Goal: Check status: Check status

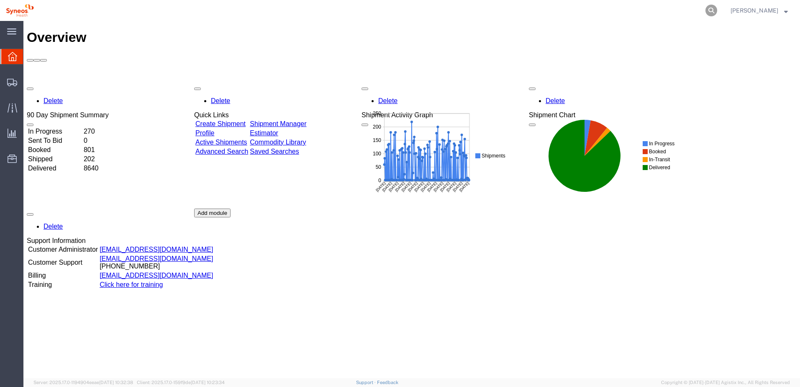
click at [717, 13] on icon at bounding box center [711, 11] width 12 height 12
click at [592, 14] on input "search" at bounding box center [578, 10] width 254 height 20
paste input "56551138"
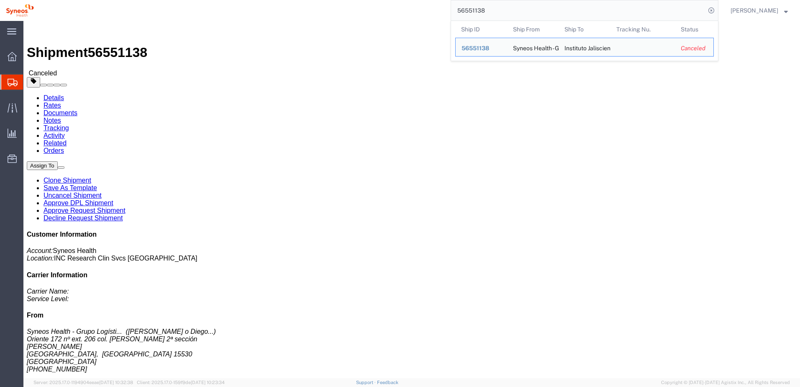
drag, startPoint x: 515, startPoint y: 13, endPoint x: 416, endPoint y: 5, distance: 99.5
click at [420, 1] on div "56551138 Ship ID Ship From Ship To Tracking Nu. Status Ship ID 56551138 Ship Fr…" at bounding box center [379, 10] width 679 height 21
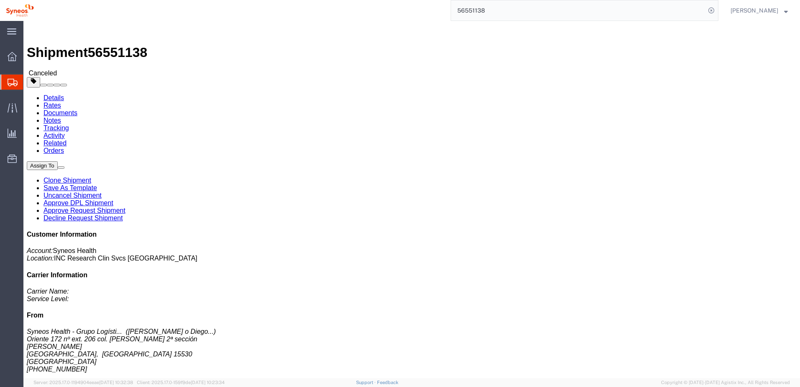
paste input "874"
type input "56551874"
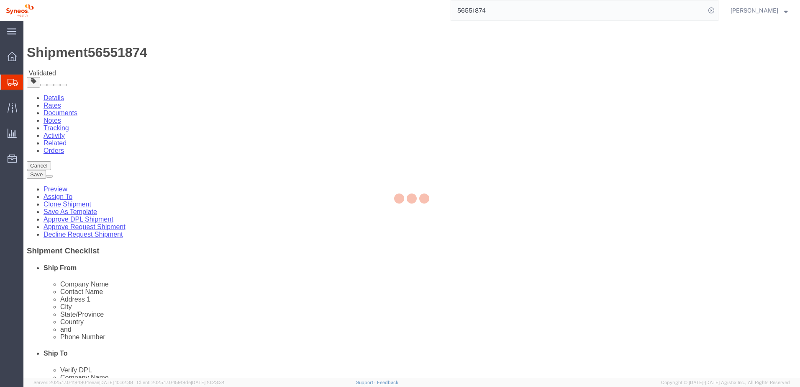
select select
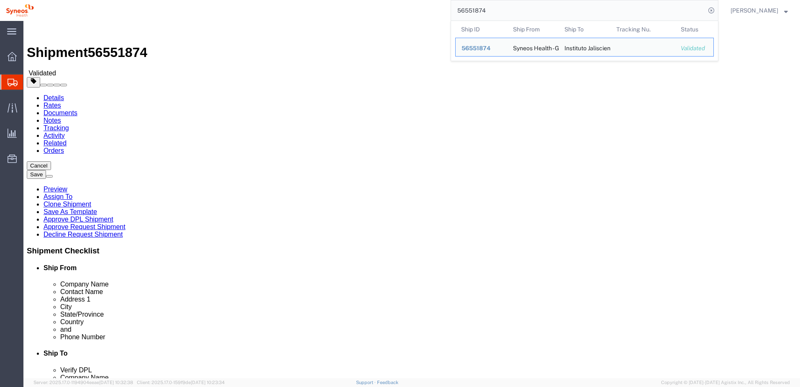
drag, startPoint x: 530, startPoint y: 10, endPoint x: 459, endPoint y: 11, distance: 70.3
click at [459, 11] on form "56551874 Ship ID Ship From Ship To Tracking Nu. Status Ship ID 56551874 Ship Fr…" at bounding box center [585, 10] width 268 height 21
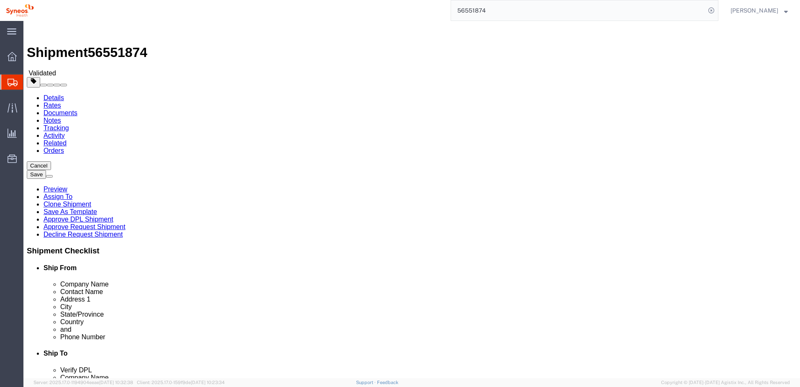
click link "Notes"
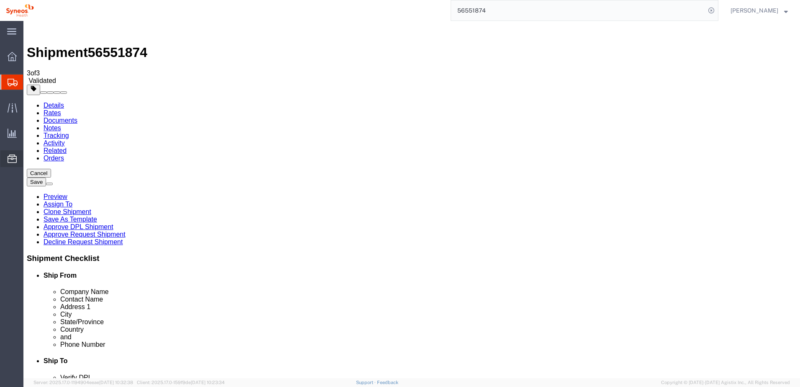
click at [0, 0] on span "Commodity Library" at bounding box center [0, 0] width 0 height 0
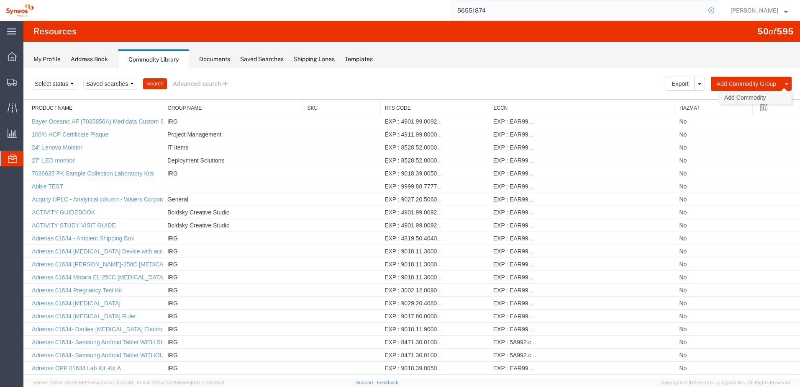
click at [744, 100] on link "Add Commodity" at bounding box center [755, 97] width 72 height 13
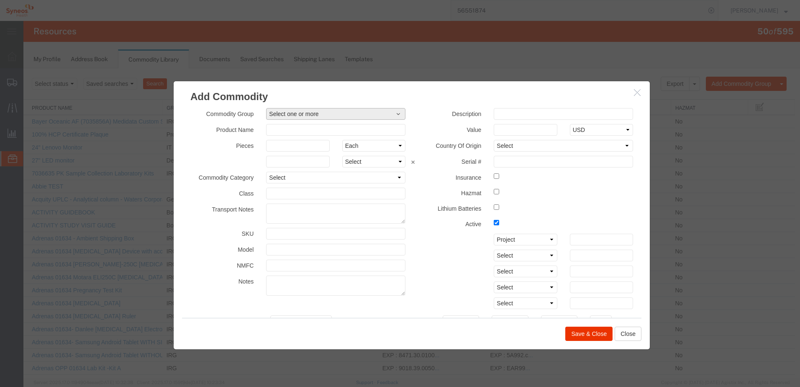
click at [292, 116] on span "Select one or more" at bounding box center [335, 114] width 133 height 8
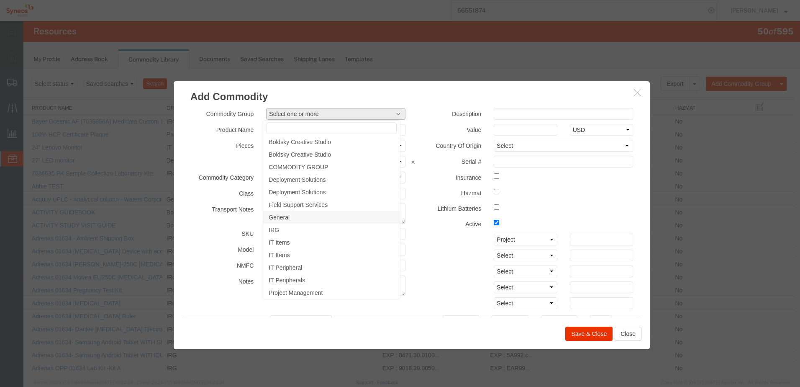
click at [285, 219] on span "General" at bounding box center [279, 217] width 21 height 8
select select "2887"
click at [413, 225] on label "Active" at bounding box center [450, 223] width 76 height 10
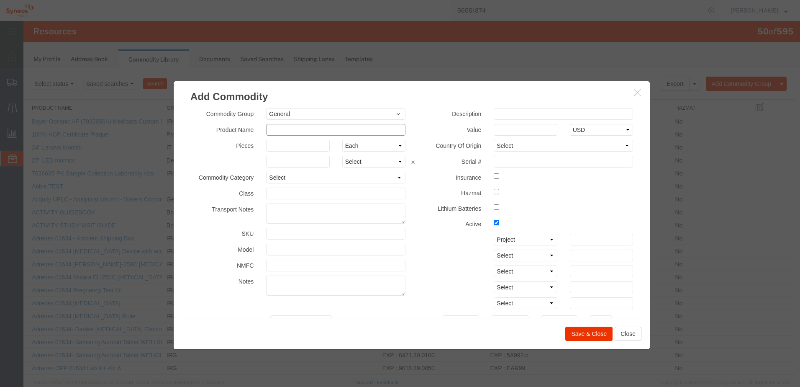
click at [336, 133] on input "text" at bounding box center [335, 130] width 139 height 12
paste input "Agilent 1200 series keypad G4208a"
type input "Agilent 1200 series keypad G4208a"
click at [530, 113] on input "text" at bounding box center [563, 114] width 139 height 12
paste input "Quaternary pump Keypad"
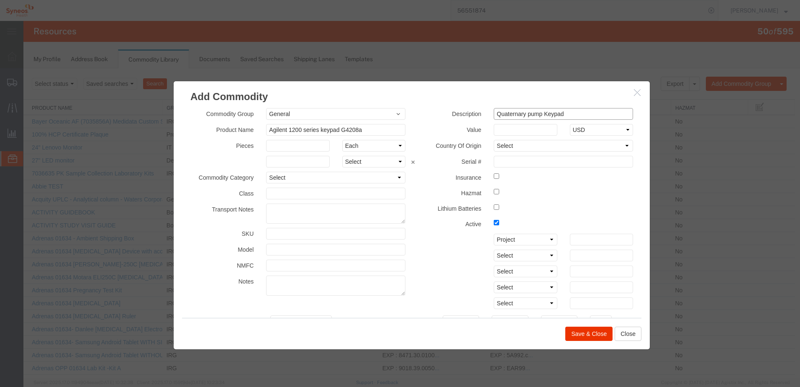
type input "Quaternary pump Keypad"
click at [505, 148] on select "Select [GEOGRAPHIC_DATA] [GEOGRAPHIC_DATA] [GEOGRAPHIC_DATA] [GEOGRAPHIC_DATA] …" at bounding box center [563, 146] width 139 height 12
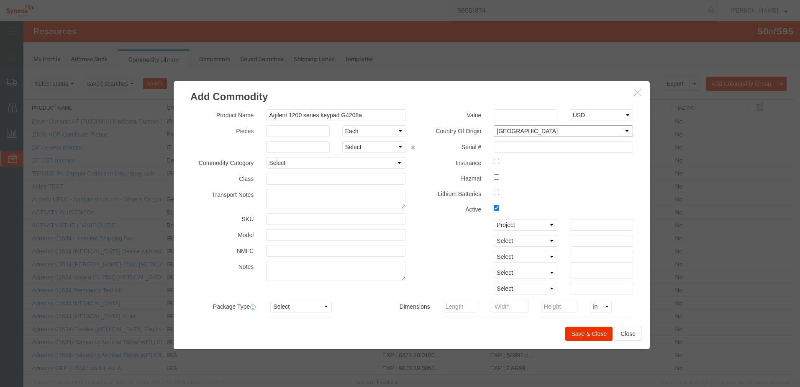
scroll to position [0, 0]
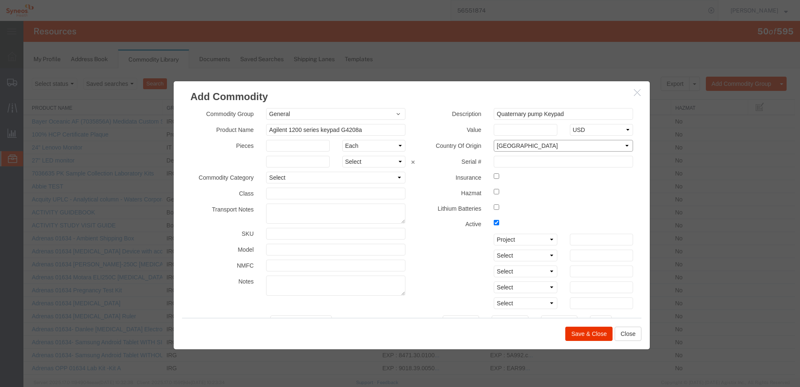
drag, startPoint x: 530, startPoint y: 141, endPoint x: 531, endPoint y: 149, distance: 8.5
click at [530, 145] on select "Select [GEOGRAPHIC_DATA] [GEOGRAPHIC_DATA] [GEOGRAPHIC_DATA] [GEOGRAPHIC_DATA] …" at bounding box center [563, 146] width 139 height 12
select select "MY"
click at [494, 140] on select "Select [GEOGRAPHIC_DATA] [GEOGRAPHIC_DATA] [GEOGRAPHIC_DATA] [GEOGRAPHIC_DATA] …" at bounding box center [563, 146] width 139 height 12
click at [440, 189] on label "Hazmat" at bounding box center [450, 192] width 76 height 10
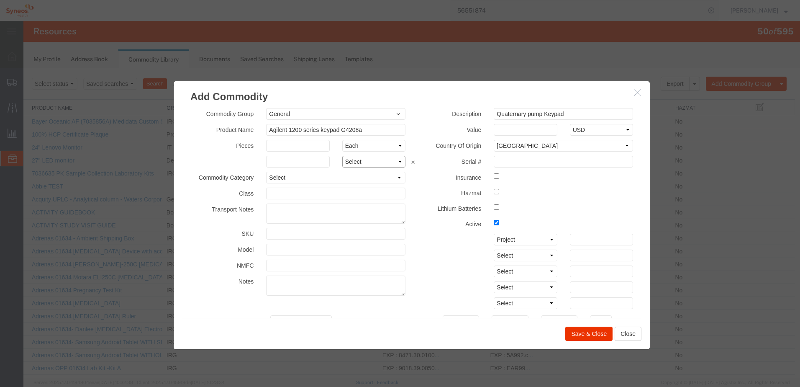
click at [362, 162] on select "Select Bag Barrels 100Board Feet Bottle Box Blister Pack Carats Can Capsule Car…" at bounding box center [373, 162] width 63 height 12
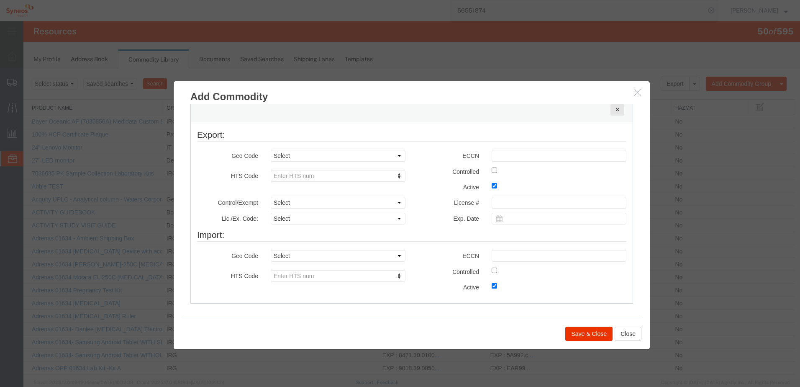
scroll to position [293, 0]
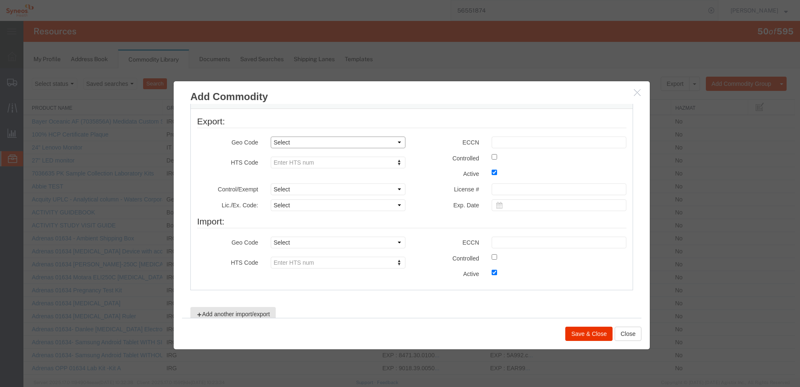
click at [312, 143] on select "Select COUNTRY REGION" at bounding box center [338, 142] width 135 height 12
paste input "8471.30.0100"
type input "8471.30.0100"
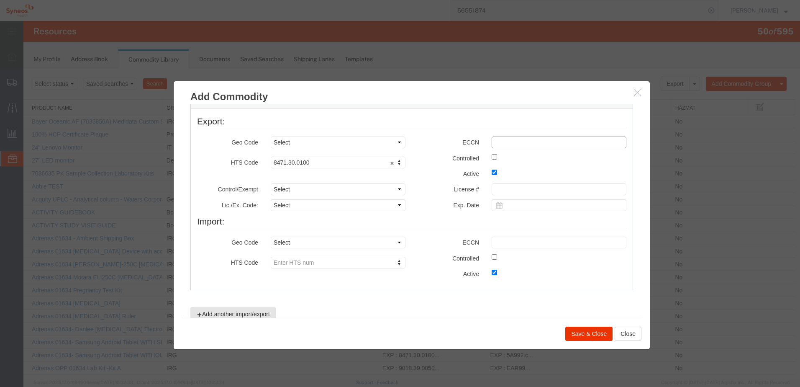
click at [494, 141] on input "text" at bounding box center [559, 142] width 135 height 12
type input "EAR99"
click at [322, 190] on select "Select ATF BIS DEA EPA FDA FTR ITAR OFAC Other (OPA)" at bounding box center [338, 189] width 135 height 12
select select "BIS"
click at [271, 183] on select "Select ATF BIS DEA EPA FDA FTR ITAR OFAC Other (OPA)" at bounding box center [338, 189] width 135 height 12
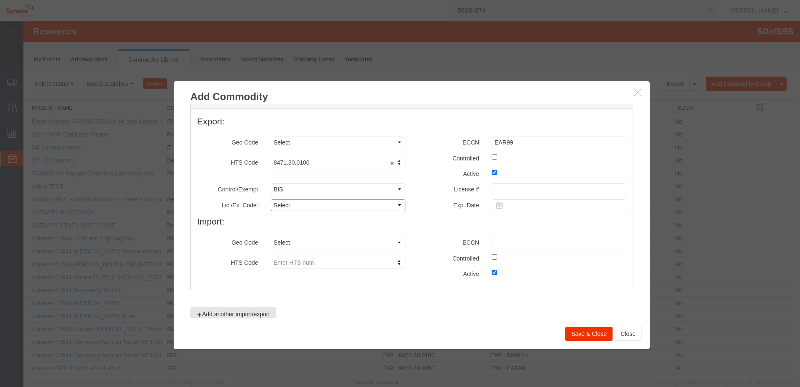
click at [349, 208] on select "Select AGR-Agricultural APP-Computers APR-Additional Permissive Exports AVS-Air…" at bounding box center [338, 205] width 135 height 12
select select "NLR"
click at [271, 199] on select "Select AGR-Agricultural APP-Computers APR-Additional Permissive Exports AVS-Air…" at bounding box center [338, 205] width 135 height 12
click at [411, 207] on div "Control/Exempt Select ATF BIS DEA EPA FDA FTR ITAR OFAC Other (OPA) Select ATF …" at bounding box center [412, 199] width 442 height 32
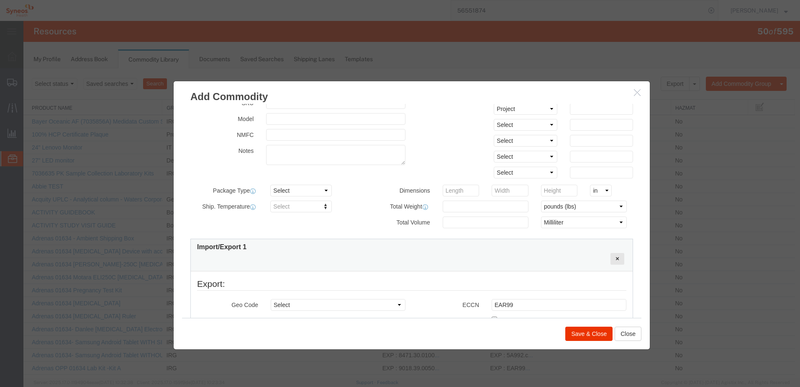
scroll to position [181, 0]
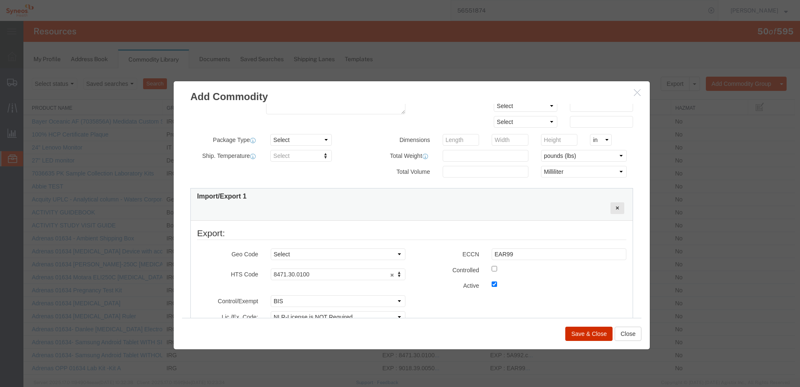
click at [587, 328] on button "Save & Close" at bounding box center [588, 333] width 47 height 14
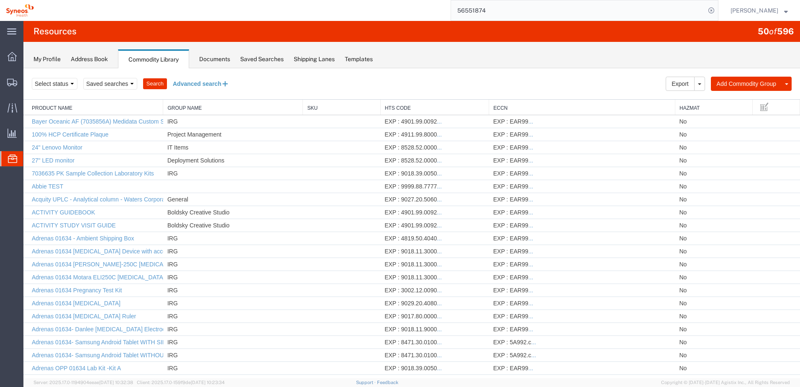
click at [200, 87] on button "Advanced search" at bounding box center [201, 84] width 68 height 14
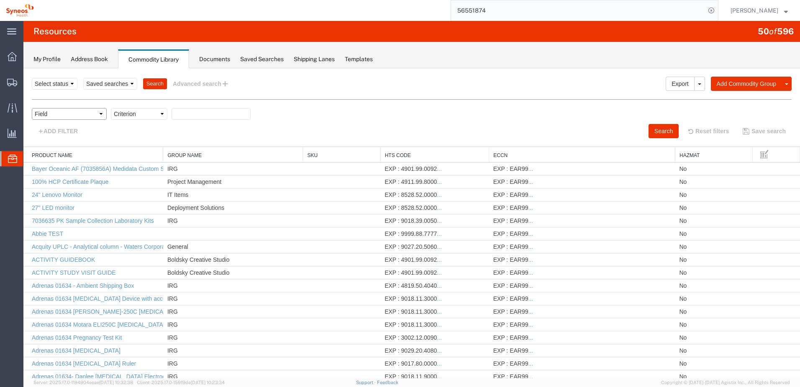
click at [100, 114] on select "Field Class Commodity Category Commodity Group Commodity Quantity Commodity Val…" at bounding box center [69, 114] width 75 height 12
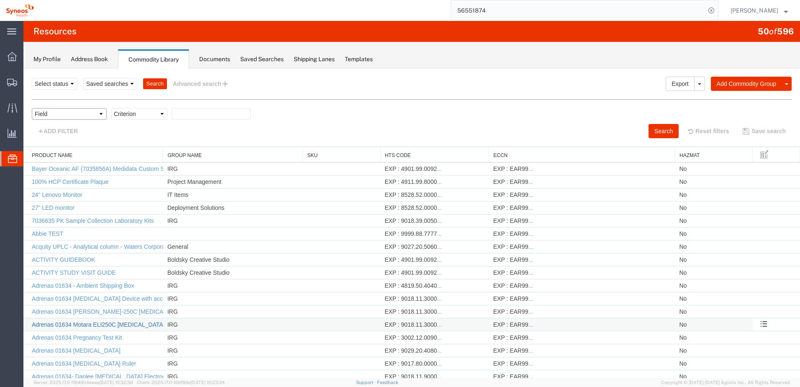
select select "productName"
click at [32, 108] on select "Field Class Commodity Category Commodity Group Commodity Quantity Commodity Val…" at bounding box center [69, 114] width 75 height 12
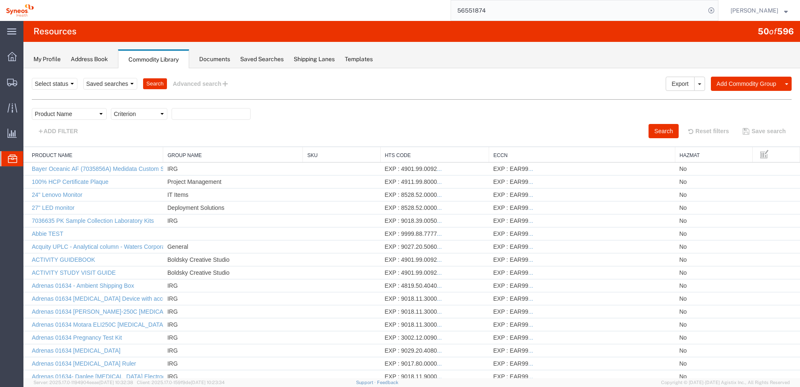
click at [162, 108] on select "Criterion contains does not contain is is blank is not blank starts with" at bounding box center [139, 114] width 56 height 12
select select "contains"
click at [111, 108] on select "Criterion contains does not contain is is blank is not blank starts with" at bounding box center [139, 114] width 56 height 12
click at [197, 113] on input "text" at bounding box center [211, 114] width 79 height 12
paste input "Agilent"
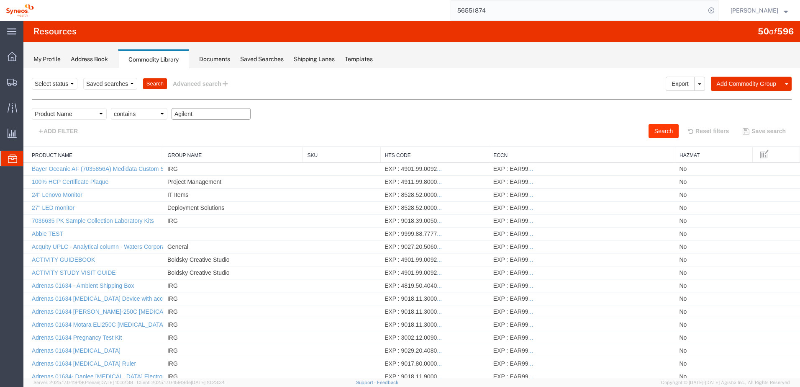
type input "Agilent"
click at [648, 127] on button "Search" at bounding box center [663, 131] width 30 height 14
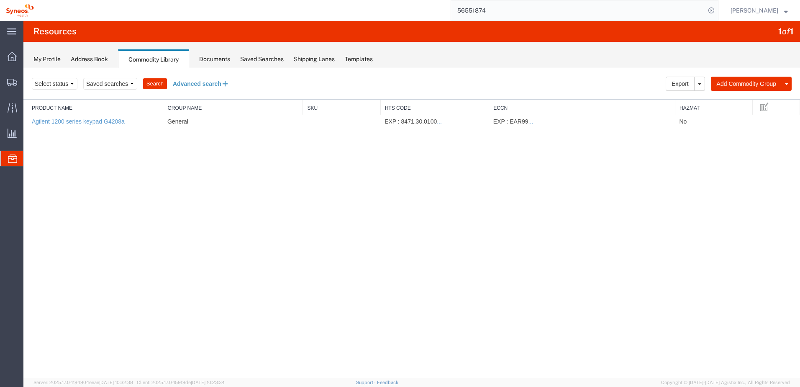
click at [206, 85] on button "Advanced search" at bounding box center [201, 84] width 68 height 14
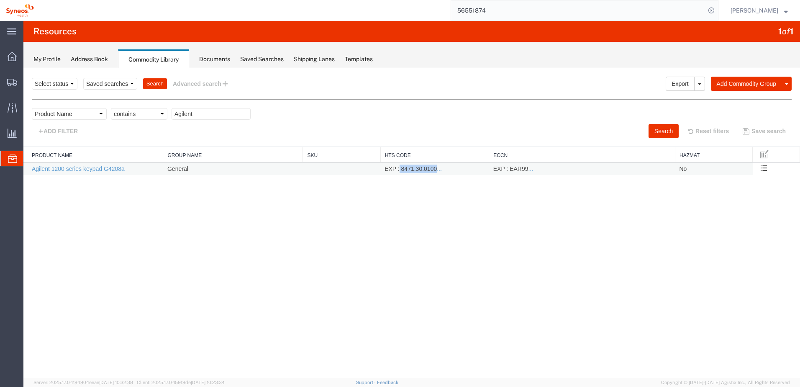
drag, startPoint x: 400, startPoint y: 168, endPoint x: 436, endPoint y: 170, distance: 36.1
click at [436, 170] on div "EXP : 8471.30.0100 ..." at bounding box center [434, 168] width 100 height 8
copy div "8471.30.0100"
click at [76, 164] on td "Agilent 1200 series keypad G4208a" at bounding box center [93, 168] width 140 height 13
click at [76, 167] on link "Agilent 1200 series keypad G4208a" at bounding box center [78, 168] width 93 height 7
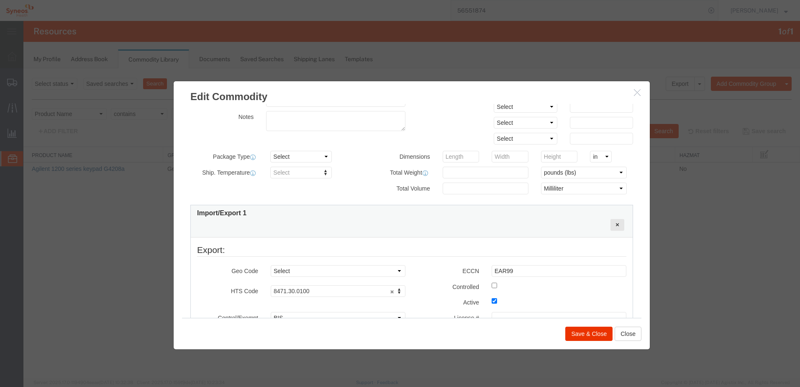
scroll to position [209, 0]
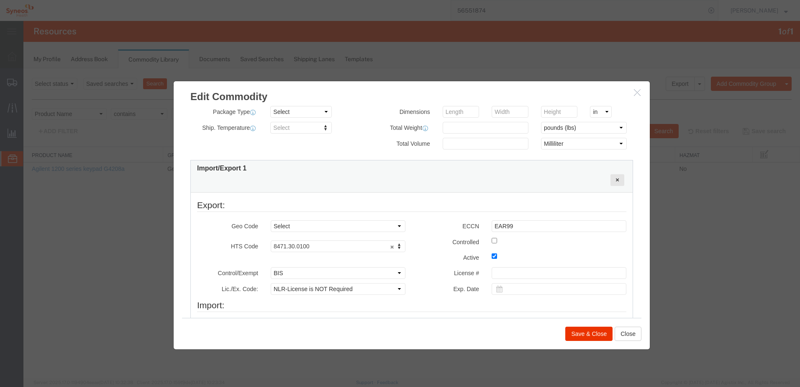
click at [472, 225] on label "ECCN" at bounding box center [449, 225] width 74 height 10
click at [637, 96] on button "button" at bounding box center [638, 92] width 10 height 10
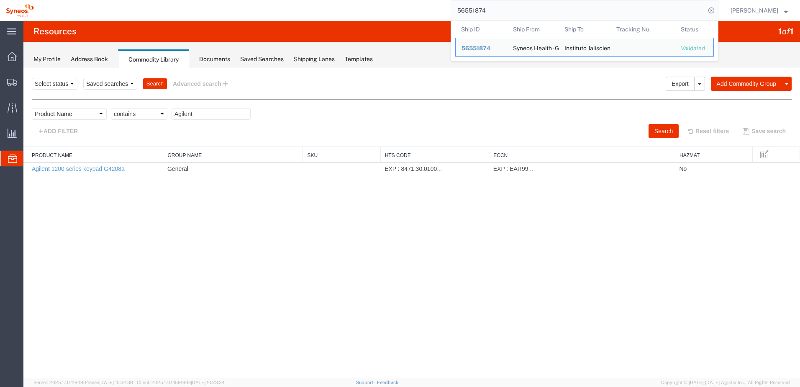
drag, startPoint x: 535, startPoint y: 15, endPoint x: 439, endPoint y: 6, distance: 95.8
click at [442, 3] on div "56551874 Ship ID Ship From Ship To Tracking Nu. Status Ship ID 56551874 Ship Fr…" at bounding box center [379, 10] width 679 height 21
paste input "438322"
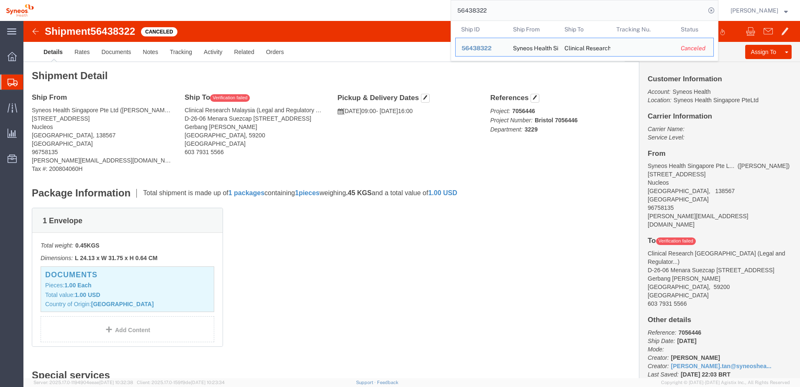
click div "Ship From Syneos Health Singapore Pte Ltd ([PERSON_NAME]) [STREET_ADDRESS] [PER…"
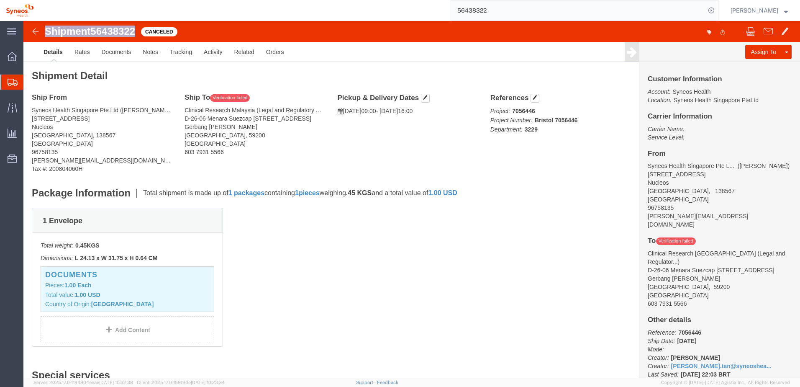
drag, startPoint x: 21, startPoint y: 8, endPoint x: 115, endPoint y: 12, distance: 93.8
click div "Shipment 56438322 Canceled"
copy h1 "Shipment 56438322"
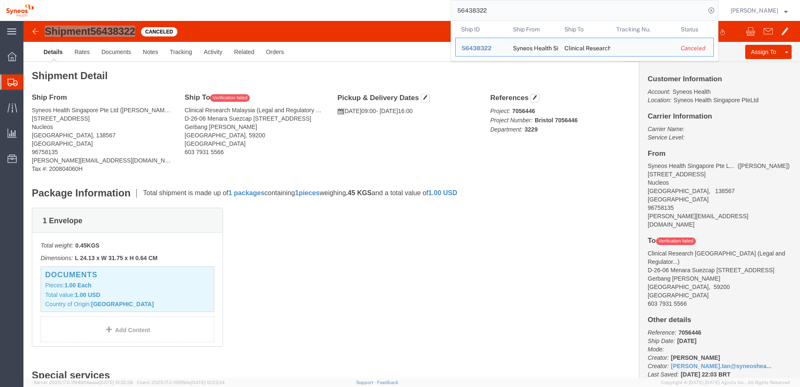
click at [522, 7] on input "56438322" at bounding box center [578, 10] width 254 height 20
paste input "53588"
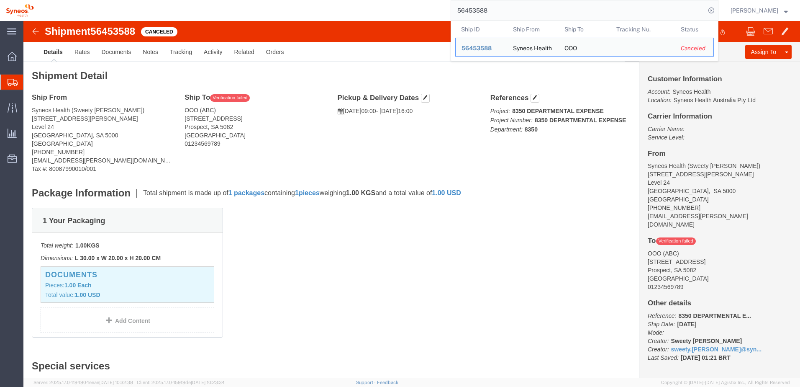
click div "Package Information Total shipment is made up of 1 packages containing 1 pieces…"
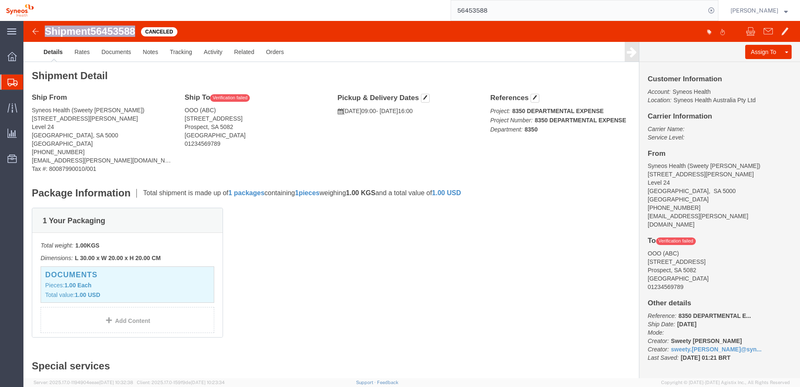
drag, startPoint x: 113, startPoint y: 10, endPoint x: 22, endPoint y: 15, distance: 90.5
click h1 "Shipment 56453588"
copy h1 "Shipment 56453588"
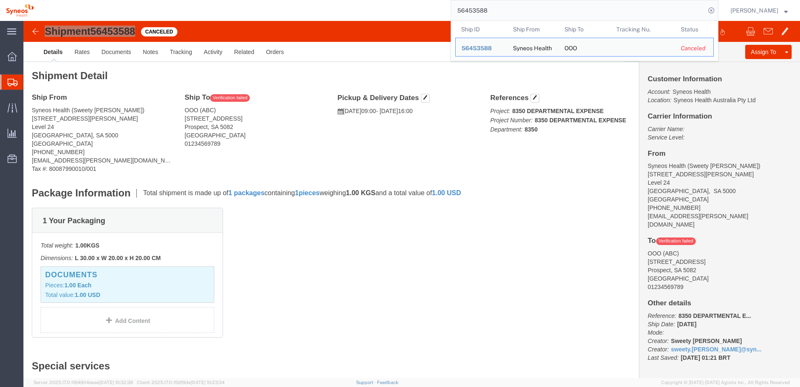
drag, startPoint x: 500, startPoint y: 7, endPoint x: 432, endPoint y: 7, distance: 67.4
click at [431, 3] on div "56453588 Ship ID Ship From Ship To Tracking Nu. Status Ship ID 56453588 Ship Fr…" at bounding box center [379, 10] width 679 height 21
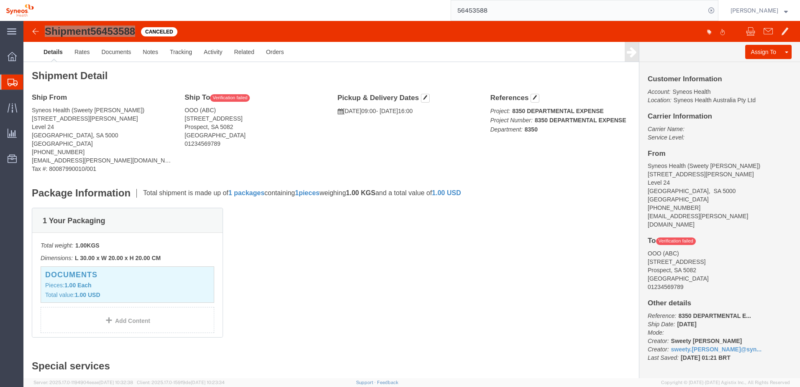
paste input "9"
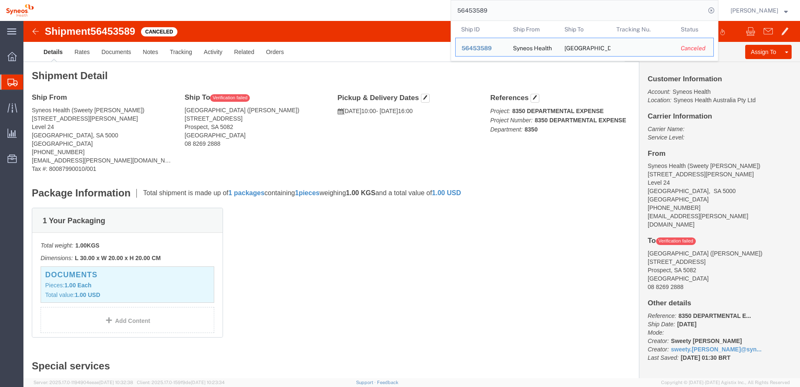
click div "Ship From Syneos Health (Sweety [PERSON_NAME]) [STREET_ADDRESS][PERSON_NAME][PE…"
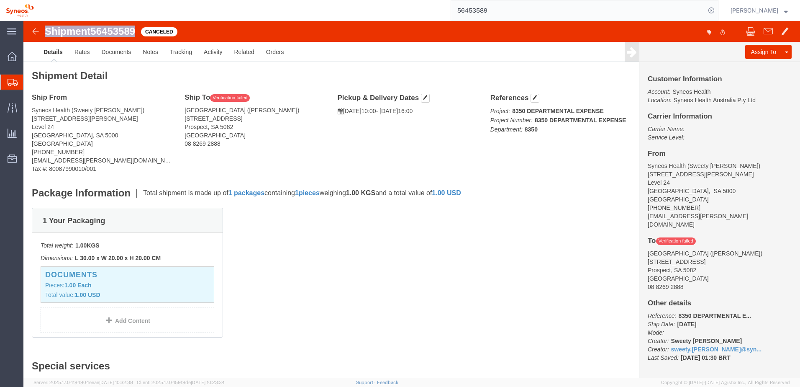
drag, startPoint x: 113, startPoint y: 9, endPoint x: 20, endPoint y: 9, distance: 92.9
click div "Shipment 56453589 Canceled"
copy h1 "Shipment 56453589"
click div "Shipment Detail Ship From Syneos Health (Sweety [PERSON_NAME]) [STREET_ADDRESS]…"
drag, startPoint x: 69, startPoint y: 10, endPoint x: 112, endPoint y: 13, distance: 42.7
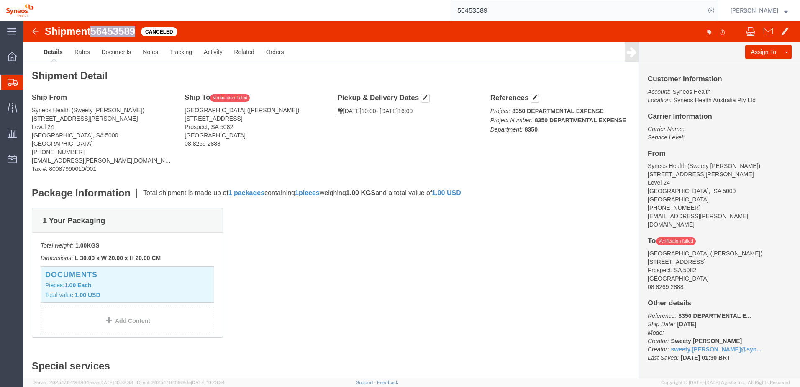
click h1 "Shipment 56453589"
copy span "56453589"
click div "Shipment 56453589 Canceled"
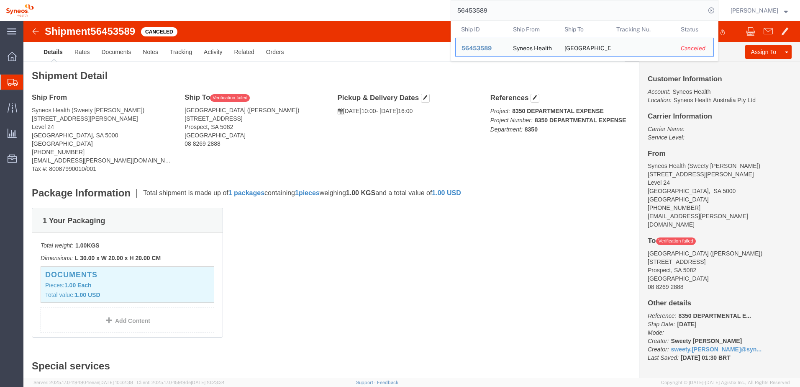
drag, startPoint x: 505, startPoint y: 13, endPoint x: 445, endPoint y: 10, distance: 59.9
click at [446, 10] on div "56453589 Ship ID Ship From Ship To Tracking Nu. Status Ship ID 56453589 Ship Fr…" at bounding box center [379, 10] width 679 height 21
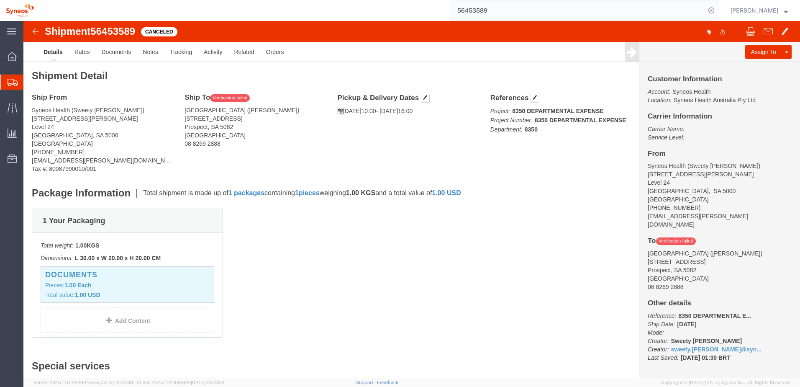
paste input "5552"
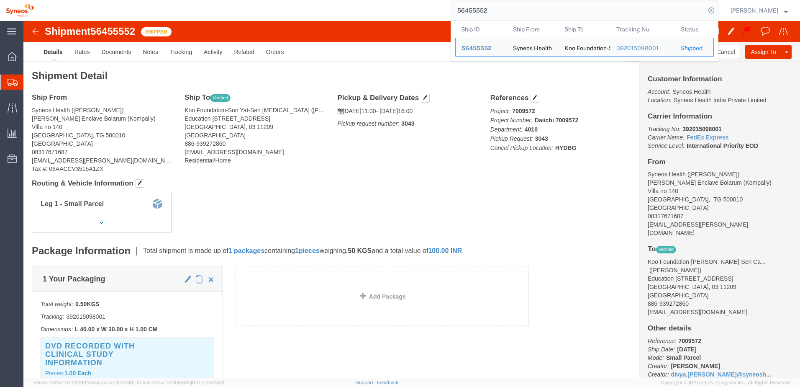
click at [243, 11] on div "56455552 Ship ID Ship From Ship To Tracking Nu. Status Ship ID 56455552 Ship Fr…" at bounding box center [379, 10] width 679 height 21
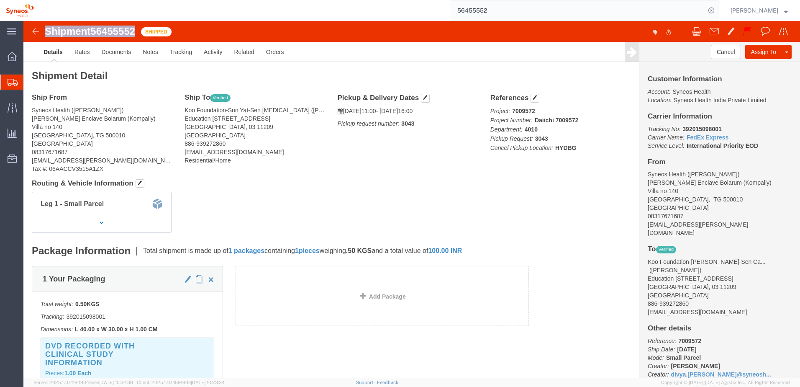
drag, startPoint x: 20, startPoint y: 10, endPoint x: 118, endPoint y: 9, distance: 97.9
click div "Shipment 56455552 Shipped"
copy h1 "Shipment 56455552"
click div "Shipment 56455552 Shipped"
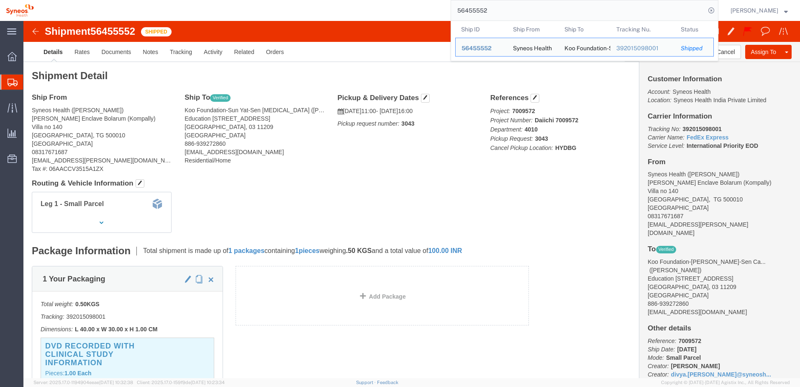
drag, startPoint x: 510, startPoint y: 10, endPoint x: 463, endPoint y: 13, distance: 47.8
click at [463, 13] on input "56455552" at bounding box center [578, 10] width 254 height 20
click div "Shipment Detail Ship From Syneos Health ([PERSON_NAME]) [PERSON_NAME] Enclave B…"
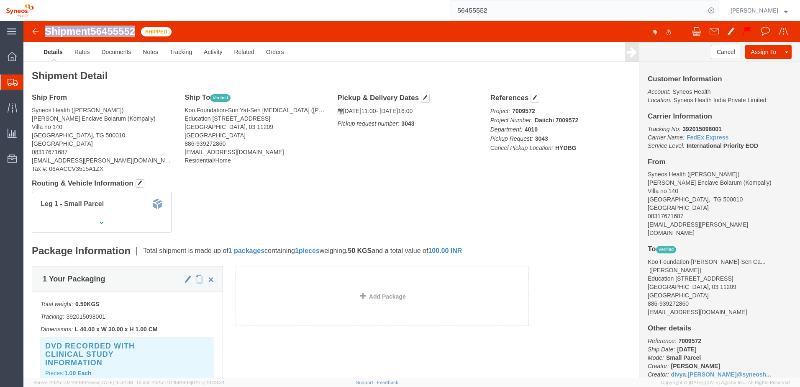
drag, startPoint x: 113, startPoint y: 10, endPoint x: 17, endPoint y: 8, distance: 96.2
click div "Shipment 56455552 Shipped"
copy h1 "Shipment 56455552"
click at [498, 10] on input "56455552" at bounding box center [578, 10] width 254 height 20
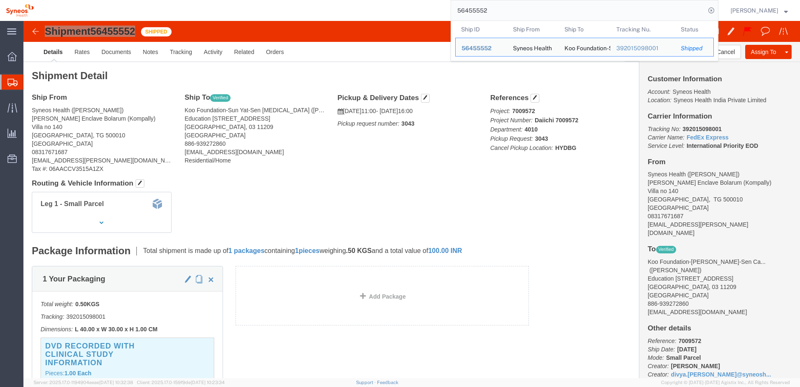
click at [498, 10] on input "56455552" at bounding box center [578, 10] width 254 height 20
paste input "465"
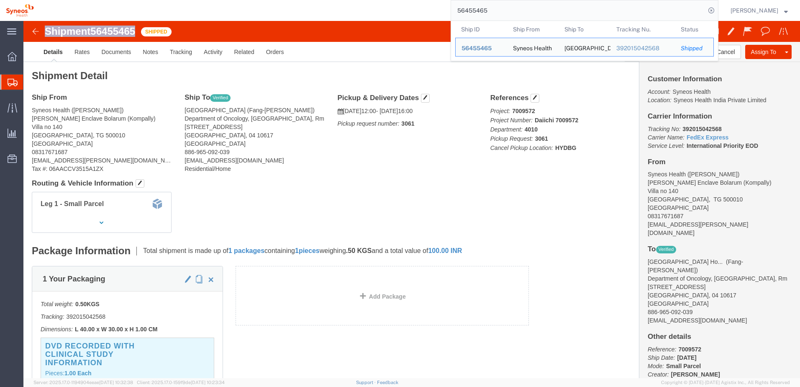
drag, startPoint x: 114, startPoint y: 7, endPoint x: 23, endPoint y: 9, distance: 90.8
click h1 "Shipment 56455465"
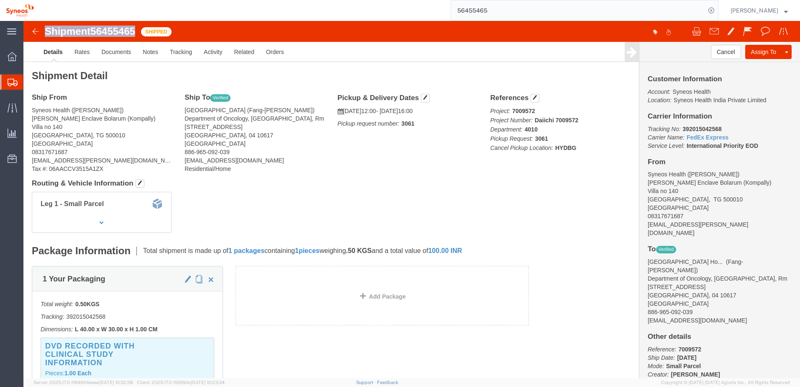
copy h1 "Shipment 56455465"
click at [199, 20] on div "56455465" at bounding box center [379, 10] width 679 height 21
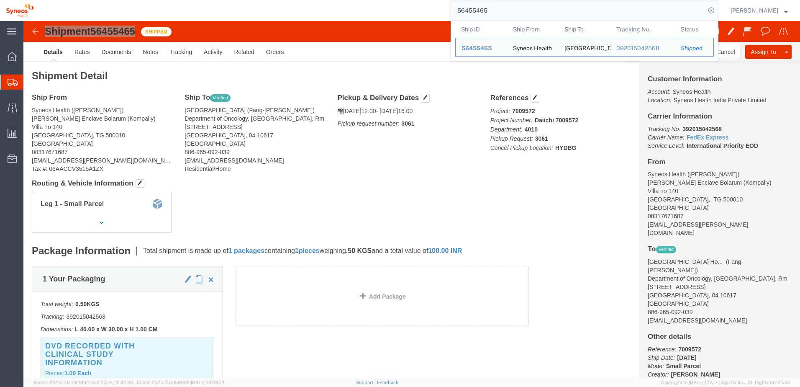
drag, startPoint x: 529, startPoint y: 10, endPoint x: 455, endPoint y: 18, distance: 74.4
click at [456, 10] on div "56455465 Ship ID Ship From Ship To Tracking Nu. Status Ship ID 56455465 Ship Fr…" at bounding box center [379, 10] width 679 height 21
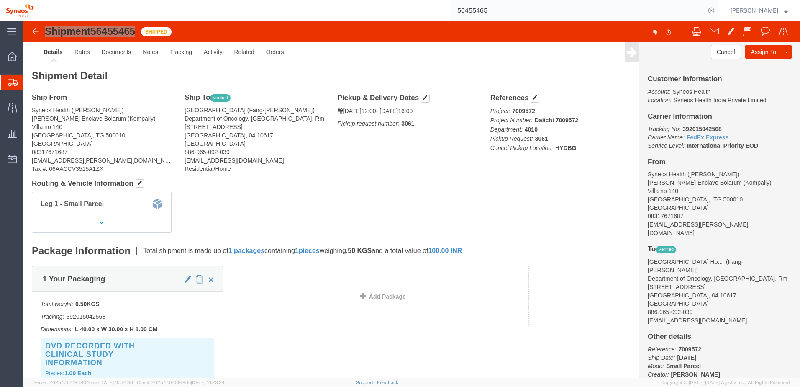
paste input "84040"
type input "56484040"
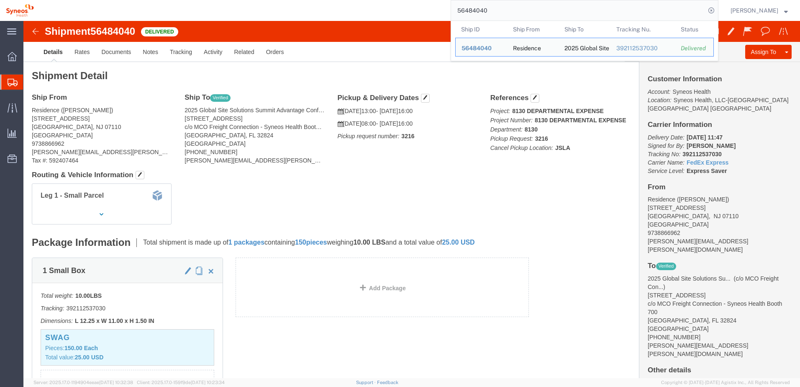
click at [369, 11] on div "56484040 Ship ID Ship From Ship To Tracking Nu. Status Ship ID 56484040 Ship Fr…" at bounding box center [379, 10] width 679 height 21
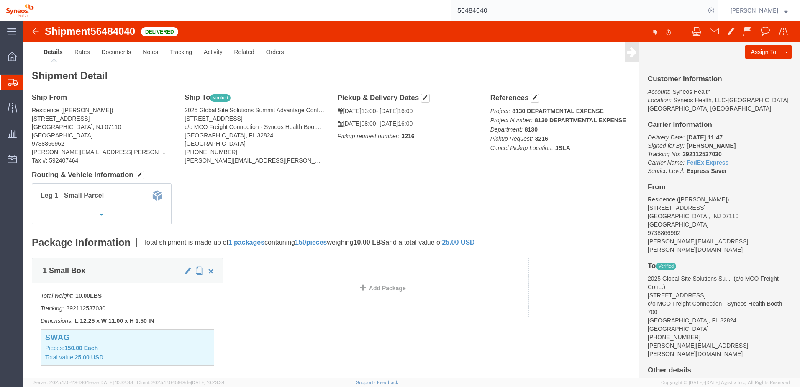
click span "56484040"
drag, startPoint x: 21, startPoint y: 8, endPoint x: 113, endPoint y: 13, distance: 91.3
click h1 "Shipment 56484040"
copy h1 "Shipment 56484040"
click span "56484040"
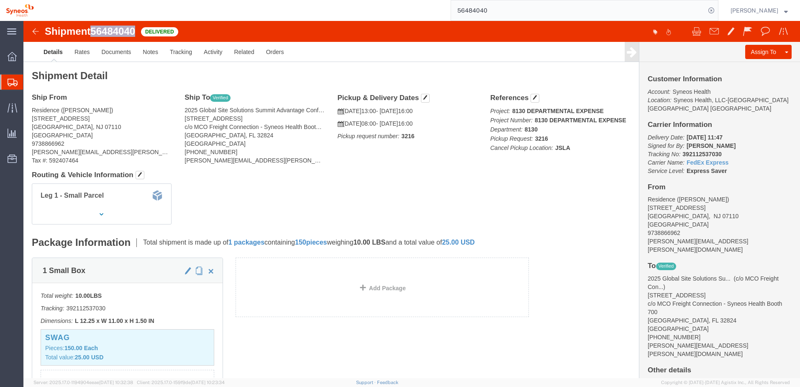
drag, startPoint x: 71, startPoint y: 10, endPoint x: 114, endPoint y: 13, distance: 42.7
click span "56484040"
click div "Shipment 56484040 Delivered"
click div "Leg 1 - Small Parcel"
